Goal: Task Accomplishment & Management: Manage account settings

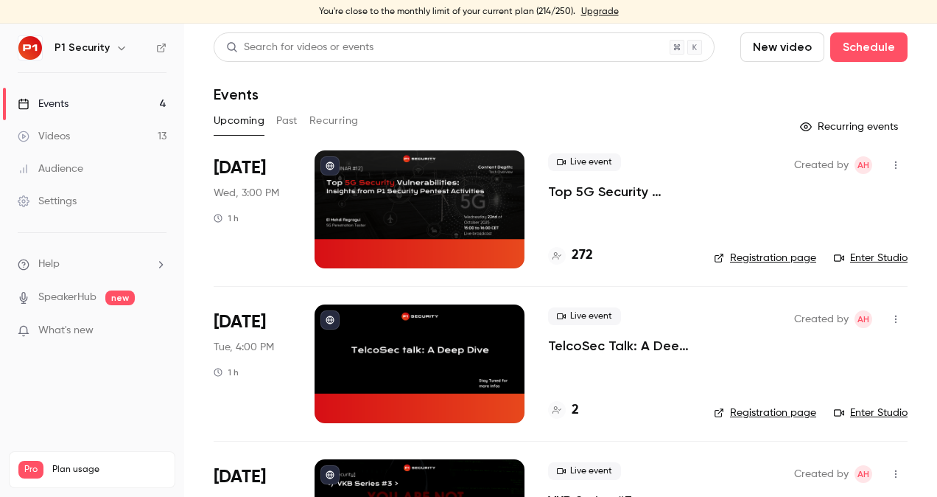
click at [630, 187] on p "Top 5G Security Vulnerabilities: Insights from P1 Security Pentest Activities" at bounding box center [619, 192] width 142 height 18
drag, startPoint x: 536, startPoint y: 10, endPoint x: 566, endPoint y: 8, distance: 29.6
click at [566, 8] on div "You're close to the monthly limit of your current plan (214/250). Upgrade" at bounding box center [468, 12] width 937 height 24
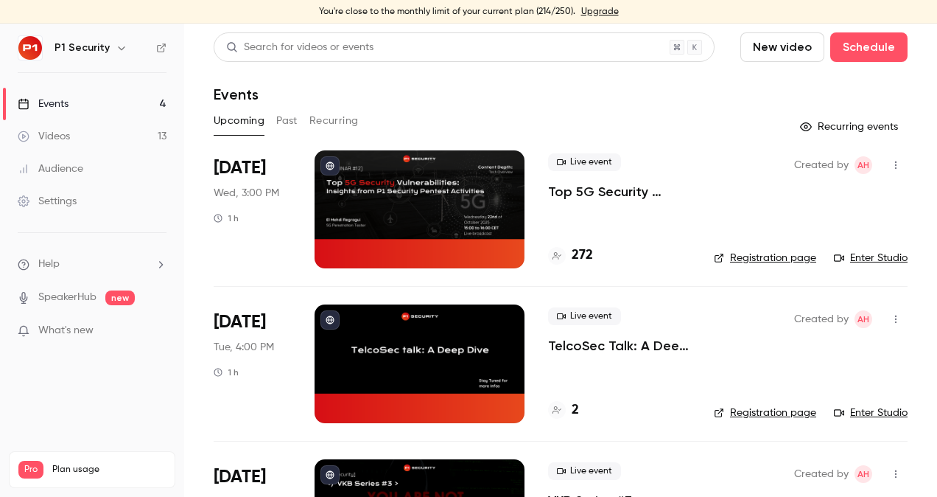
click at [477, 78] on header "Search for videos or events New video Schedule Events" at bounding box center [561, 67] width 694 height 71
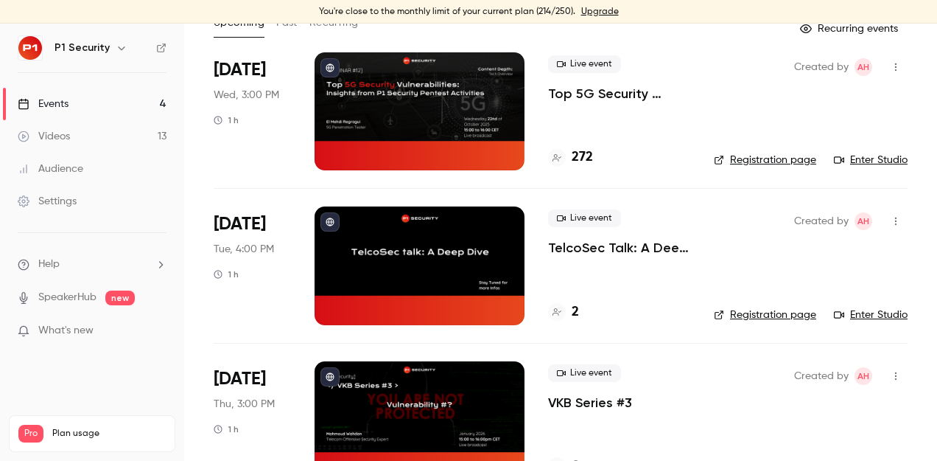
scroll to position [99, 0]
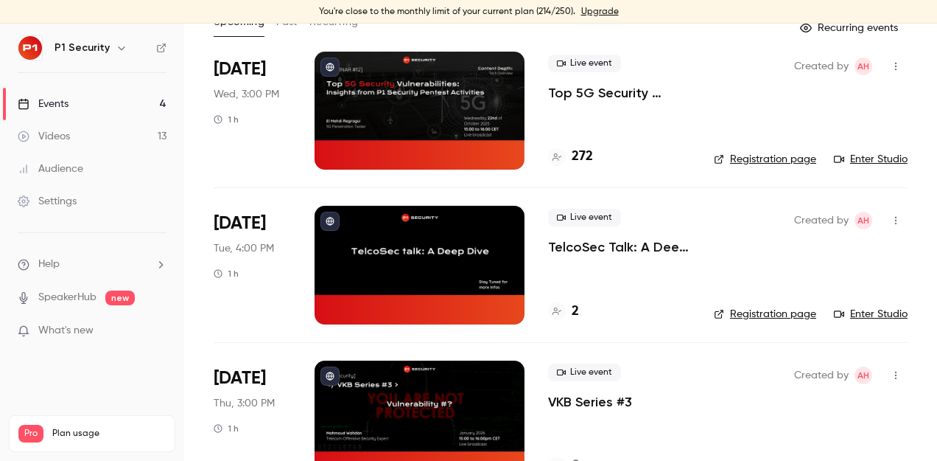
click at [853, 158] on link "Enter Studio" at bounding box center [871, 159] width 74 height 15
click at [568, 91] on p "Top 5G Security Vulnerabilities: Insights from P1 Security Pentest Activities" at bounding box center [619, 93] width 142 height 18
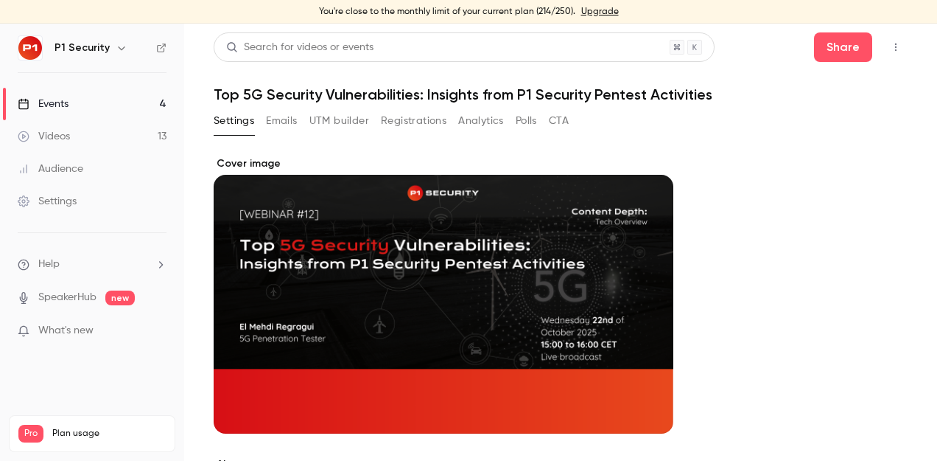
click at [400, 113] on button "Registrations" at bounding box center [414, 121] width 66 height 24
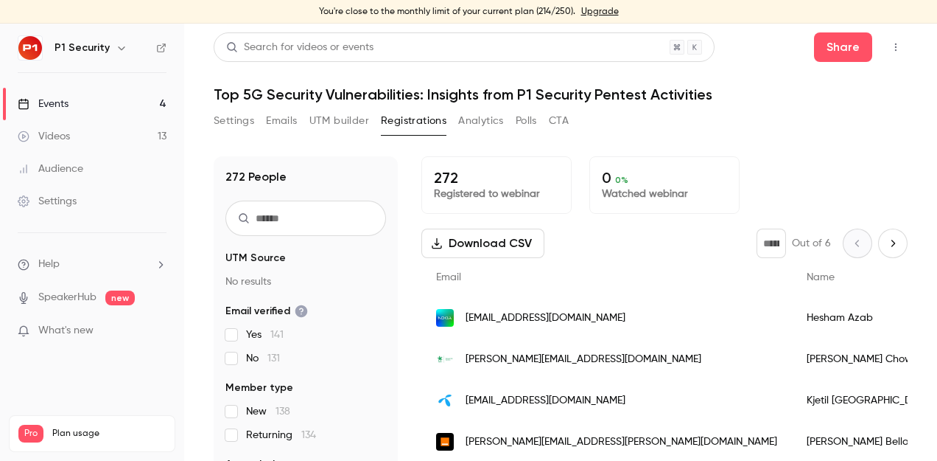
click at [284, 216] on input "text" at bounding box center [306, 217] width 161 height 35
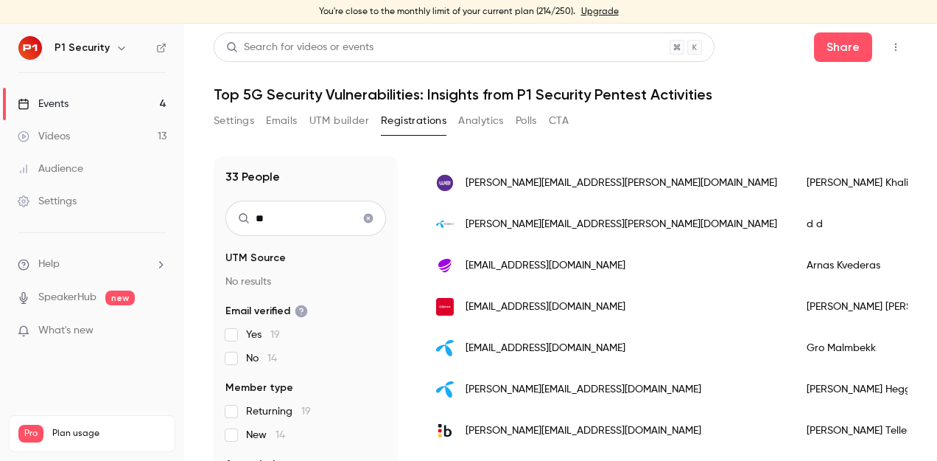
scroll to position [710, 0]
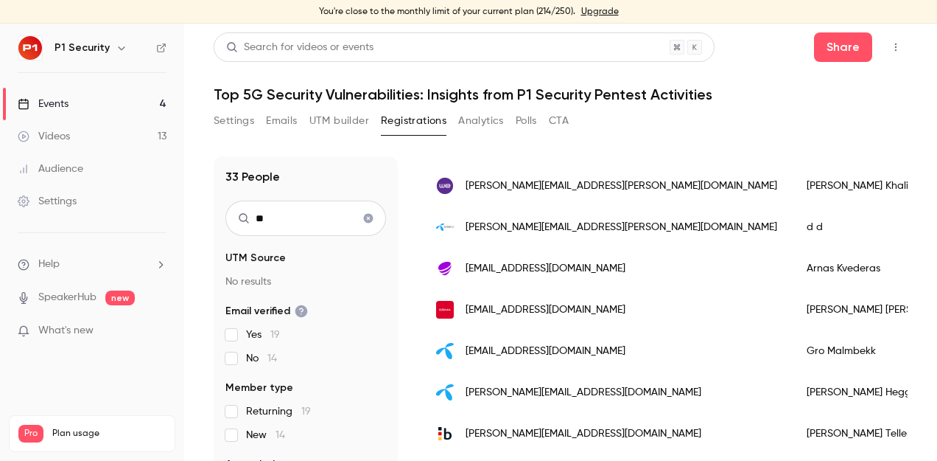
type input "**"
click at [358, 212] on button "Clear search" at bounding box center [369, 218] width 24 height 24
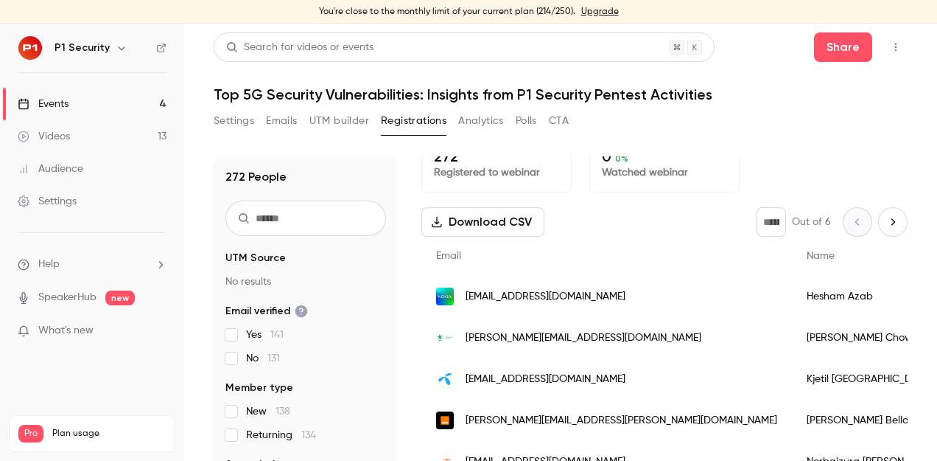
scroll to position [0, 0]
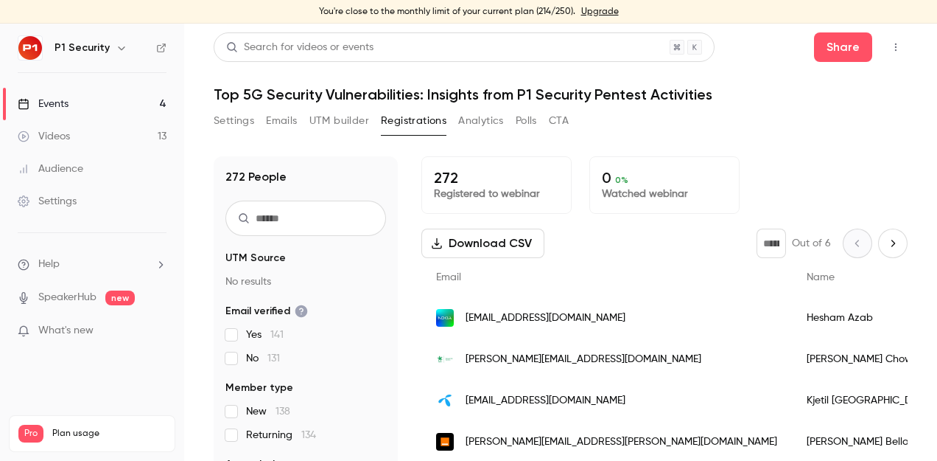
click at [232, 118] on button "Settings" at bounding box center [234, 121] width 41 height 24
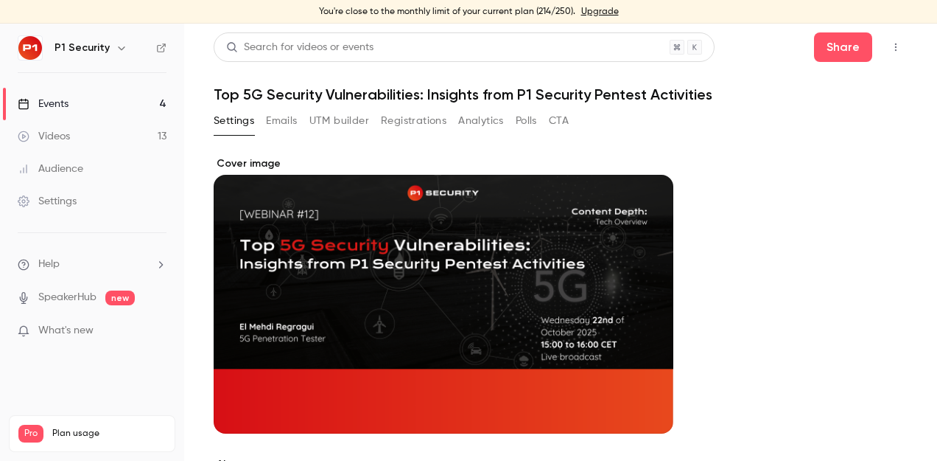
click at [388, 119] on button "Registrations" at bounding box center [414, 121] width 66 height 24
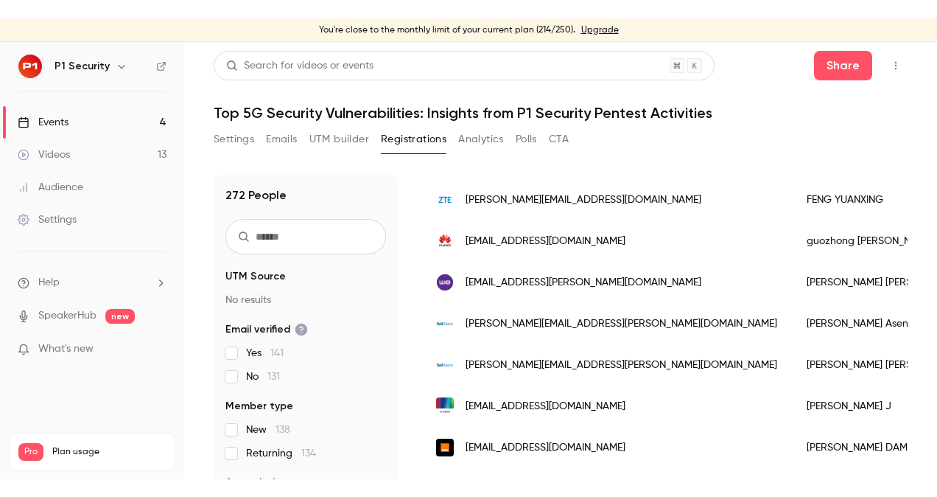
scroll to position [797, 0]
